Goal: Information Seeking & Learning: Learn about a topic

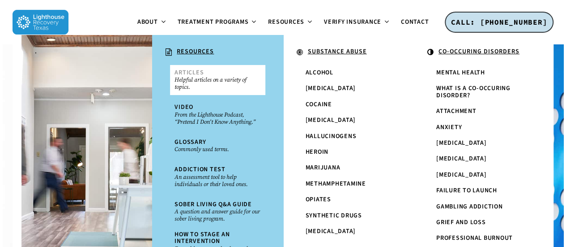
scroll to position [134, 0]
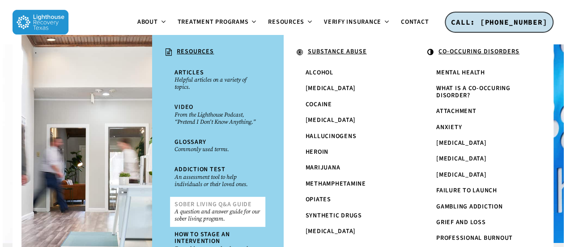
click at [184, 214] on small "A question and answer guide for our sober living program." at bounding box center [218, 215] width 86 height 14
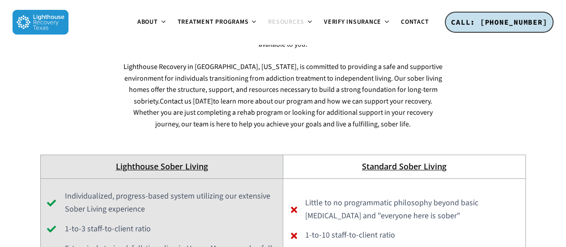
scroll to position [3268, 0]
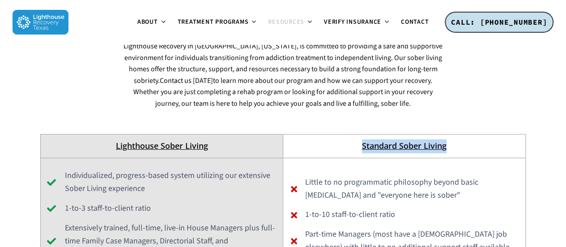
drag, startPoint x: 452, startPoint y: 86, endPoint x: 340, endPoint y: 82, distance: 112.4
click at [340, 139] on p "Standard Sober Living" at bounding box center [404, 146] width 232 height 14
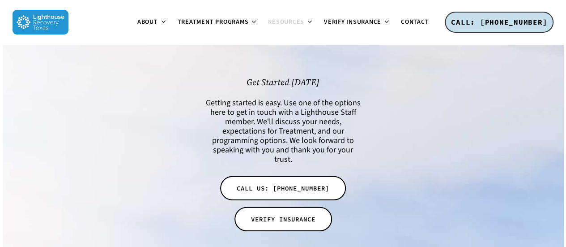
scroll to position [4513, 0]
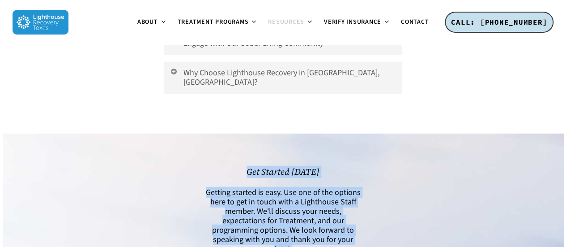
drag, startPoint x: 318, startPoint y: 155, endPoint x: 197, endPoint y: 101, distance: 133.0
click at [197, 167] on div "Get Started [DATE] Getting started is easy. Use one of the options here to get …" at bounding box center [282, 247] width 495 height 160
click at [197, 167] on div at bounding box center [117, 247] width 165 height 160
drag, startPoint x: 224, startPoint y: 78, endPoint x: 334, endPoint y: 152, distance: 132.7
click at [334, 167] on div "Get Started [DATE] Getting started is easy. Use one of the options here to get …" at bounding box center [282, 247] width 155 height 160
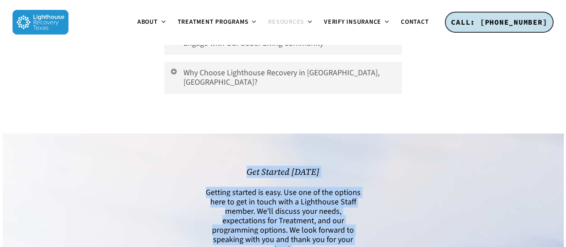
click at [334, 188] on h6 "Getting started is easy. Use one of the options here to get in touch with a Lig…" at bounding box center [282, 221] width 155 height 66
drag, startPoint x: 361, startPoint y: 149, endPoint x: 241, endPoint y: 73, distance: 142.3
click at [241, 167] on div "Get Started [DATE] Getting started is easy. Use one of the options here to get …" at bounding box center [283, 247] width 158 height 160
click at [241, 167] on h2 "Get Started [DATE]" at bounding box center [282, 172] width 155 height 10
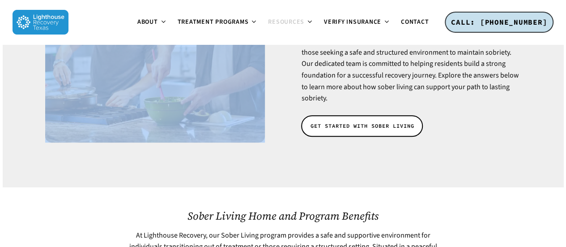
scroll to position [179, 0]
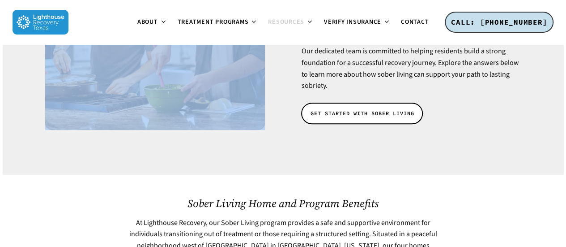
drag, startPoint x: 302, startPoint y: 107, endPoint x: 455, endPoint y: 78, distance: 155.8
click at [455, 78] on div "Question and Answer Guide To Sober Living A nationally-recognized provider and …" at bounding box center [411, 19] width 220 height 217
click at [455, 78] on p "Lighthouse Recovery in [GEOGRAPHIC_DATA], [US_STATE], provides comprehensive su…" at bounding box center [411, 39] width 220 height 103
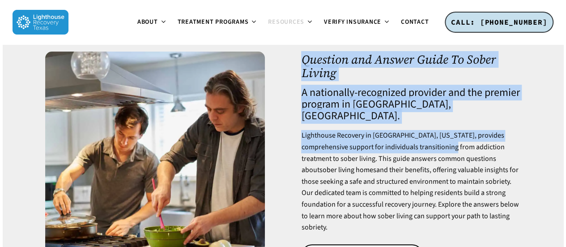
scroll to position [134, 0]
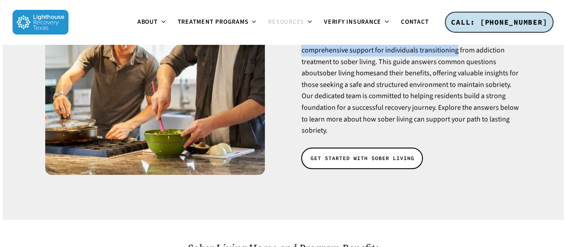
drag, startPoint x: 302, startPoint y: 103, endPoint x: 441, endPoint y: 119, distance: 140.5
click at [441, 119] on div "Question and Answer Guide To Sober Living A nationally-recognized provider and …" at bounding box center [411, 64] width 220 height 217
click at [450, 119] on p "Lighthouse Recovery in [GEOGRAPHIC_DATA], [US_STATE], provides comprehensive su…" at bounding box center [411, 84] width 220 height 103
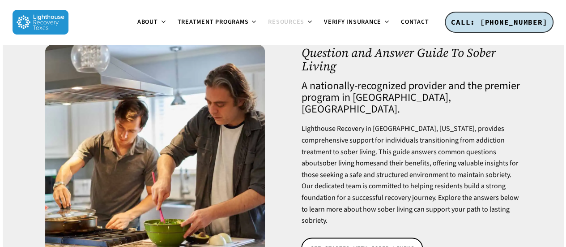
scroll to position [0, 0]
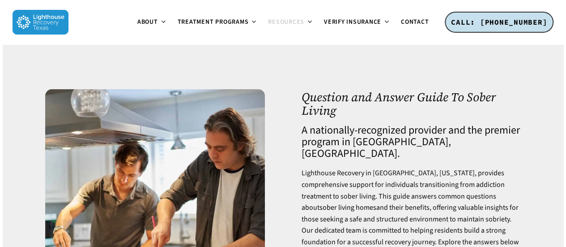
drag, startPoint x: 458, startPoint y: 119, endPoint x: 304, endPoint y: 111, distance: 153.3
click at [304, 111] on div "Question and Answer Guide To Sober Living A nationally-recognized provider and …" at bounding box center [411, 198] width 220 height 217
click at [359, 111] on h1 "Question and Answer Guide To Sober Living" at bounding box center [411, 103] width 220 height 26
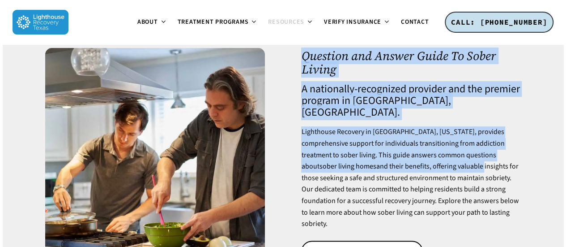
scroll to position [90, 0]
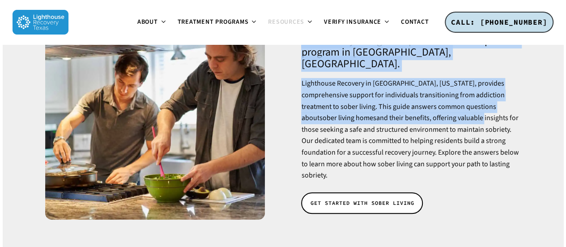
drag, startPoint x: 302, startPoint y: 104, endPoint x: 438, endPoint y: 158, distance: 145.9
click at [438, 158] on div "Question and Answer Guide To Sober Living A nationally-recognized provider and …" at bounding box center [411, 109] width 220 height 217
click at [438, 158] on p "Lighthouse Recovery in [GEOGRAPHIC_DATA], [US_STATE], provides comprehensive su…" at bounding box center [411, 129] width 220 height 103
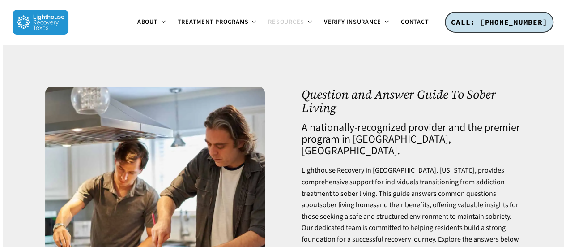
scroll to position [0, 0]
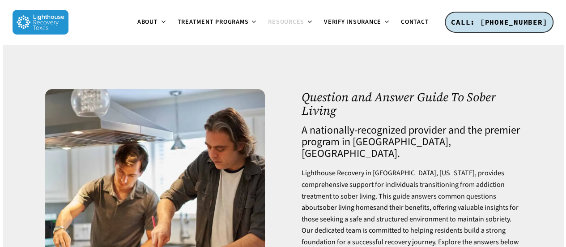
drag, startPoint x: 444, startPoint y: 162, endPoint x: 302, endPoint y: 111, distance: 150.7
click at [302, 111] on div "Question and Answer Guide To Sober Living A nationally-recognized provider and …" at bounding box center [411, 198] width 220 height 217
click at [345, 117] on h1 "Question and Answer Guide To Sober Living" at bounding box center [411, 103] width 220 height 26
